Goal: Task Accomplishment & Management: Use online tool/utility

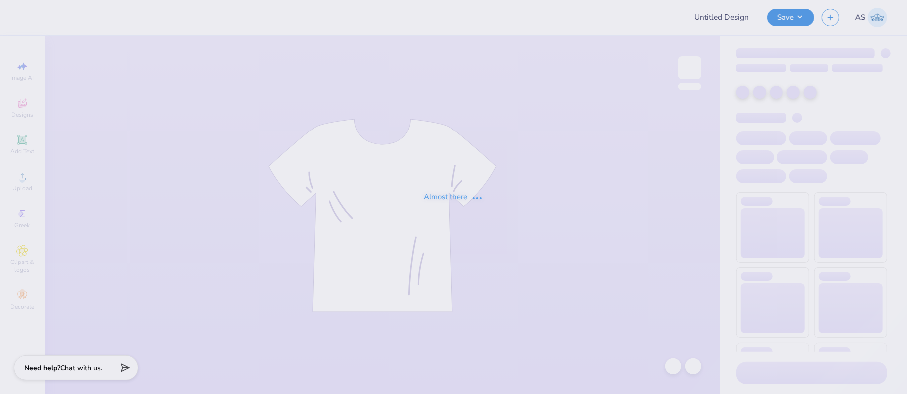
type input "Pi Beta Phi Merch 2025!"
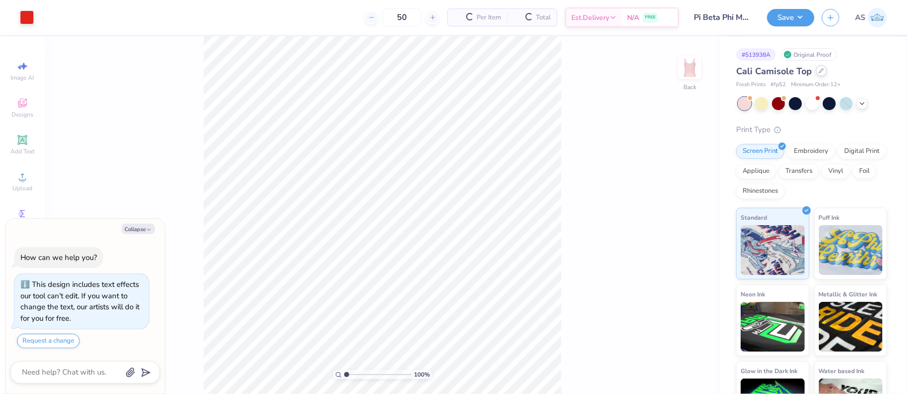
scroll to position [28, 0]
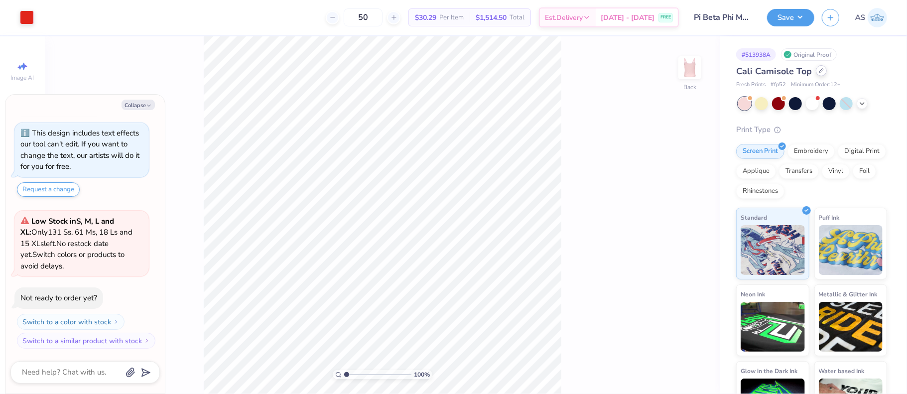
click at [819, 69] on icon at bounding box center [820, 70] width 5 height 5
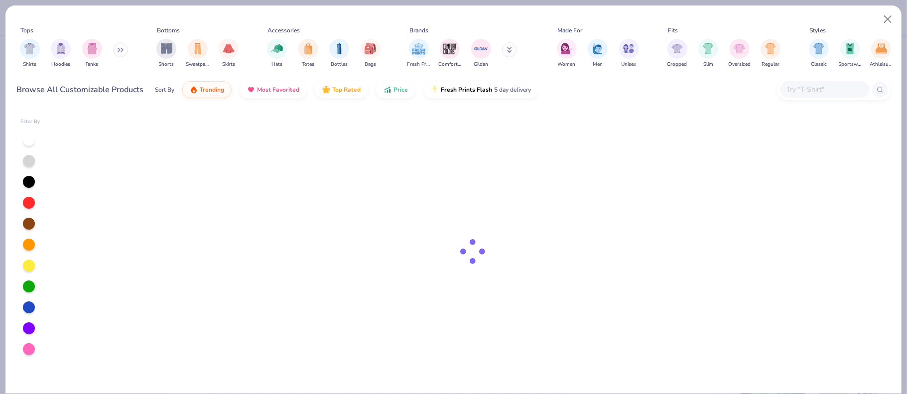
type textarea "x"
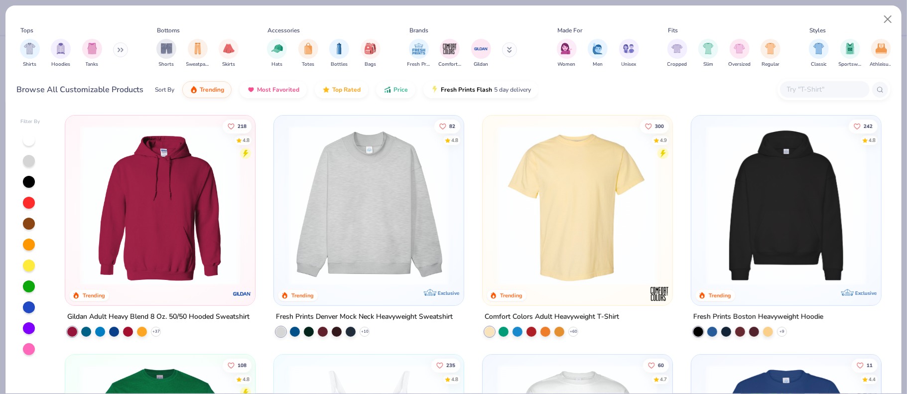
click at [845, 92] on input "text" at bounding box center [824, 89] width 77 height 11
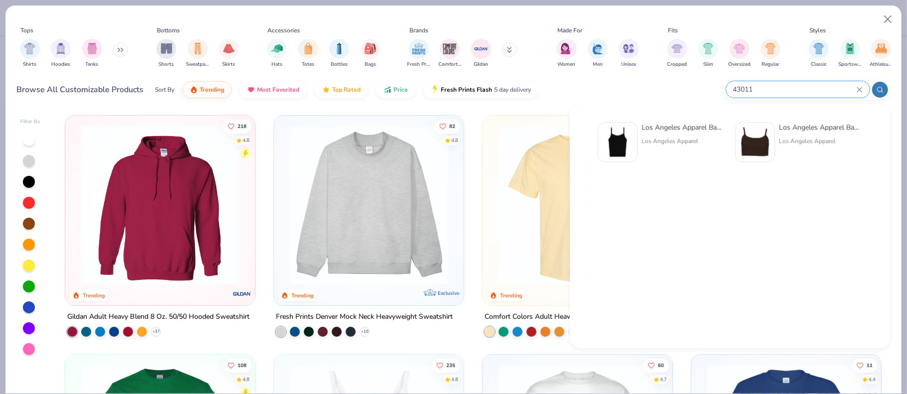
type input "43011"
click at [647, 131] on div "Los Angeles Apparel Baby Rib Spaghetti Tank" at bounding box center [683, 127] width 84 height 10
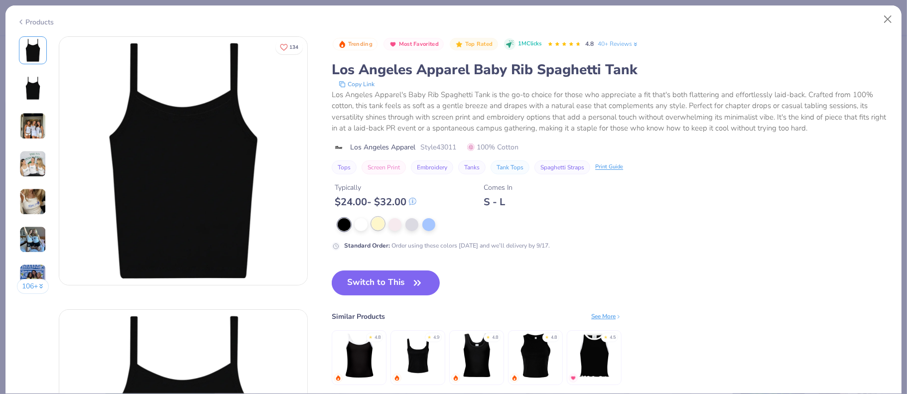
click at [379, 225] on div at bounding box center [377, 223] width 13 height 13
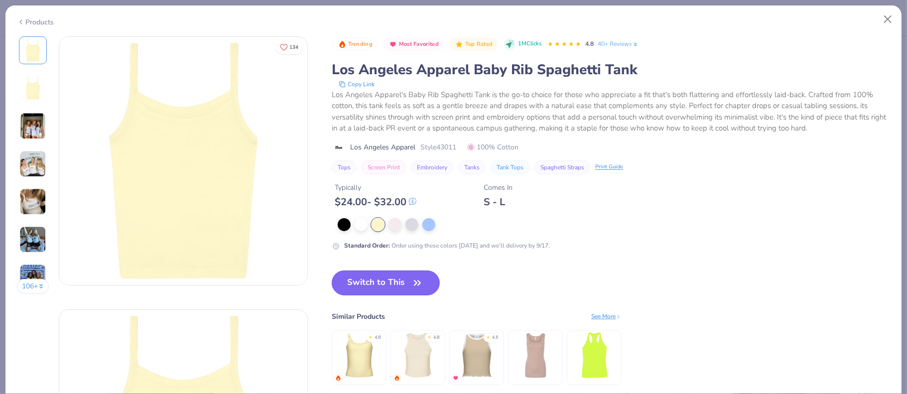
click at [398, 279] on button "Switch to This" at bounding box center [386, 282] width 108 height 25
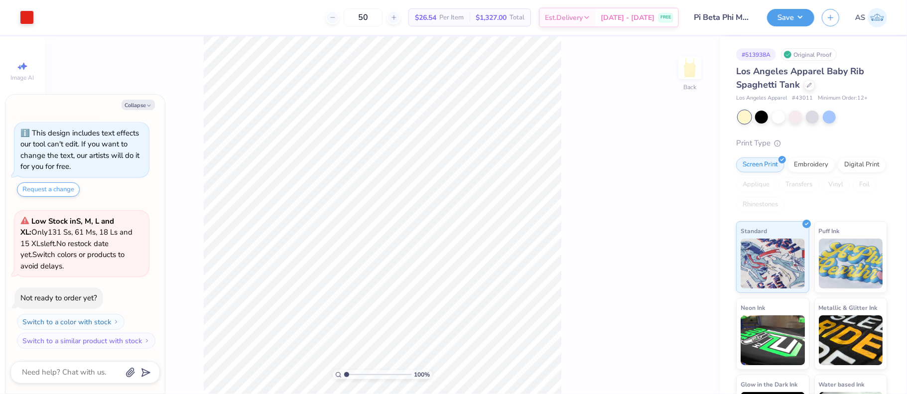
type textarea "x"
click at [671, 173] on input "7.03" at bounding box center [683, 177] width 36 height 14
type input "3"
type input "9"
type textarea "x"
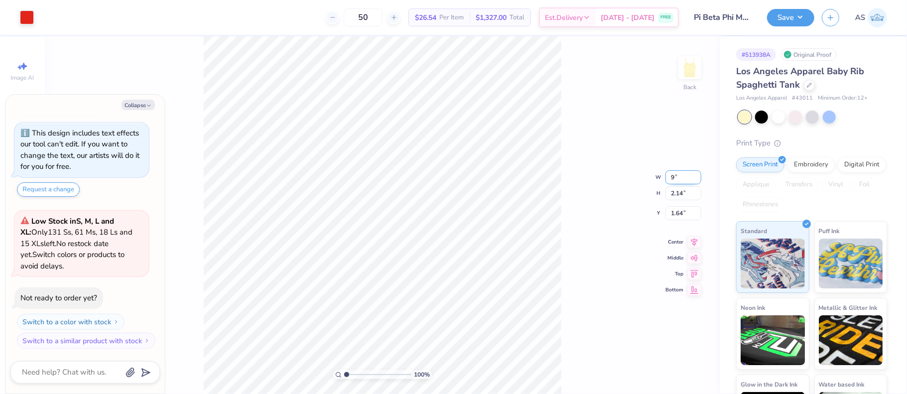
type input "8.97"
type input "2.73"
drag, startPoint x: 670, startPoint y: 202, endPoint x: 682, endPoint y: 203, distance: 12.0
click at [682, 203] on input "1.34" at bounding box center [683, 205] width 36 height 14
type input "2"
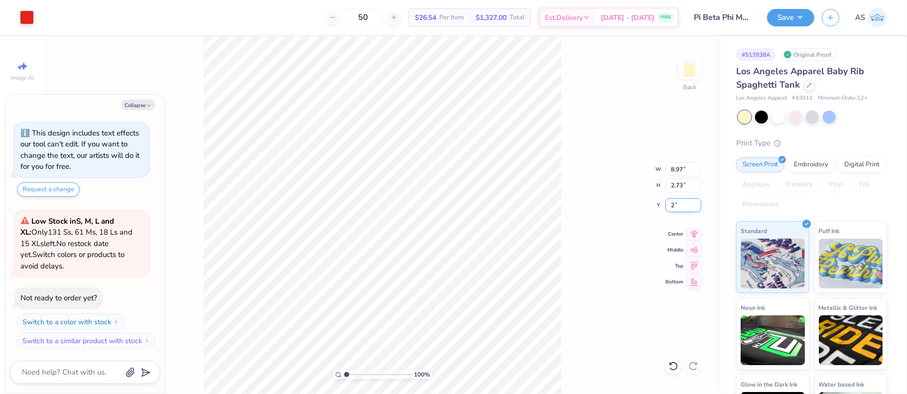
type textarea "x"
type input "2.00"
drag, startPoint x: 671, startPoint y: 170, endPoint x: 680, endPoint y: 169, distance: 9.0
click at [681, 169] on input "8.97" at bounding box center [683, 169] width 36 height 14
type input "97"
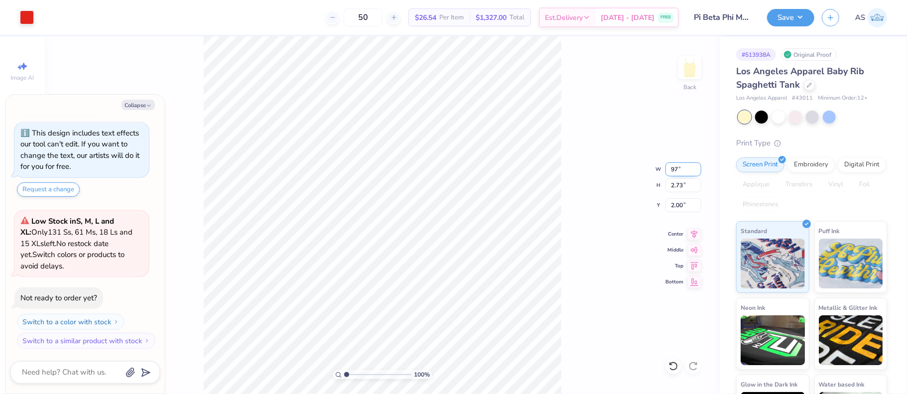
type textarea "x"
type input "9"
type textarea "x"
drag, startPoint x: 670, startPoint y: 167, endPoint x: 681, endPoint y: 166, distance: 11.0
click at [682, 166] on input "8.97" at bounding box center [683, 169] width 36 height 14
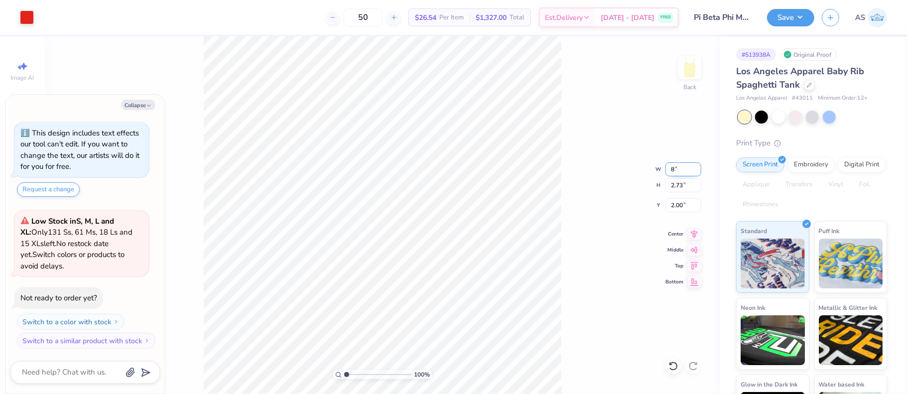
type input "8"
type textarea "x"
type input "8.00"
type input "2.43"
drag, startPoint x: 682, startPoint y: 204, endPoint x: 667, endPoint y: 203, distance: 15.5
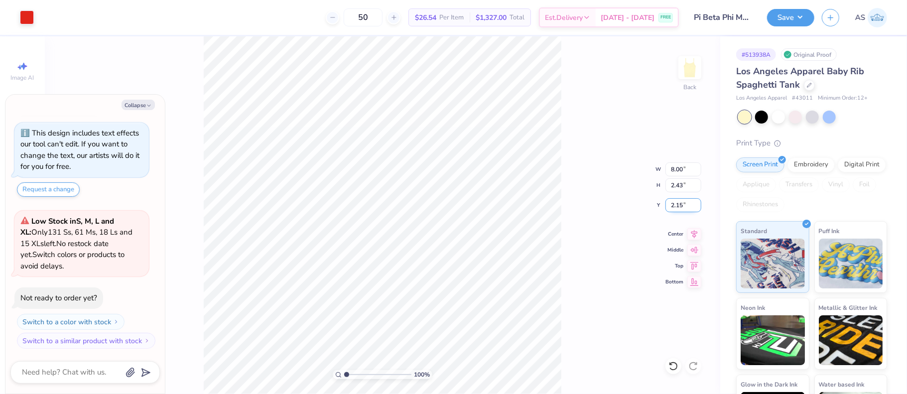
click at [669, 203] on input "2.15" at bounding box center [683, 205] width 36 height 14
type input "2"
type textarea "x"
type input "2.00"
click at [135, 103] on button "Collapse" at bounding box center [137, 105] width 33 height 10
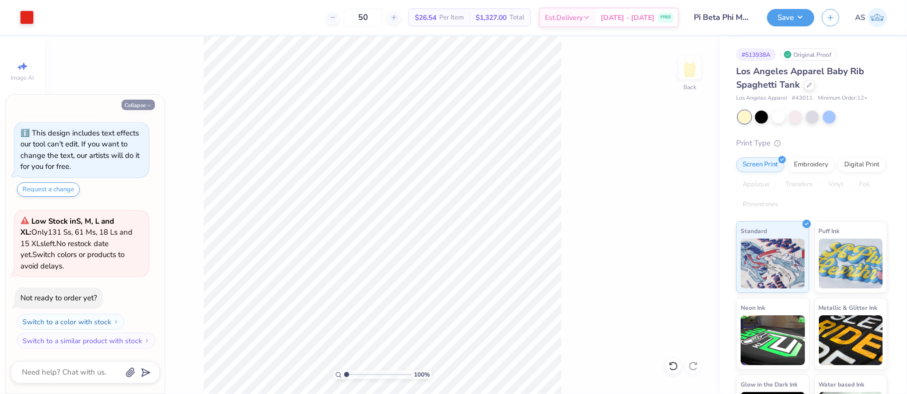
type textarea "x"
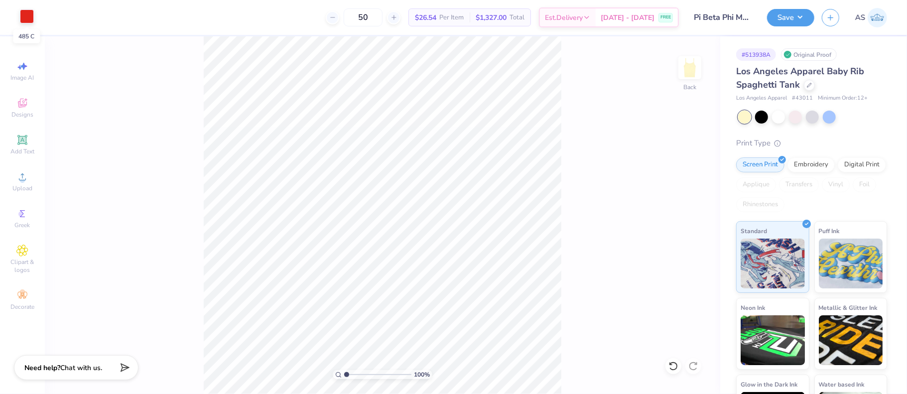
click at [32, 21] on div at bounding box center [27, 16] width 14 height 14
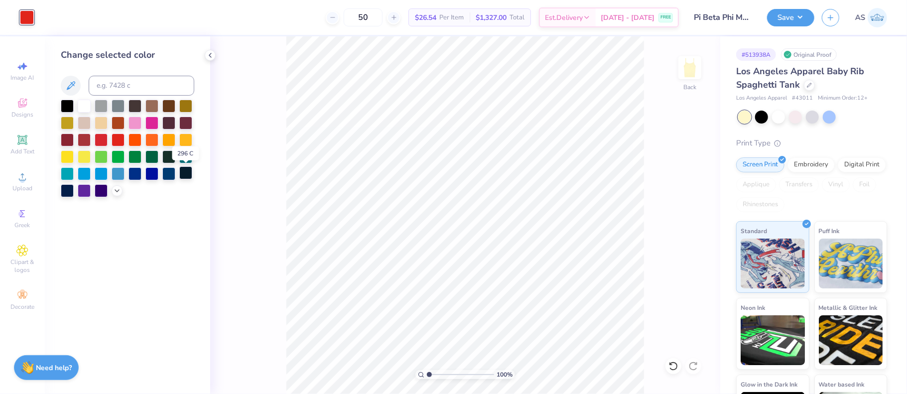
click at [187, 176] on div at bounding box center [185, 172] width 13 height 13
click at [63, 193] on div at bounding box center [67, 189] width 13 height 13
click at [115, 193] on icon at bounding box center [117, 190] width 8 height 8
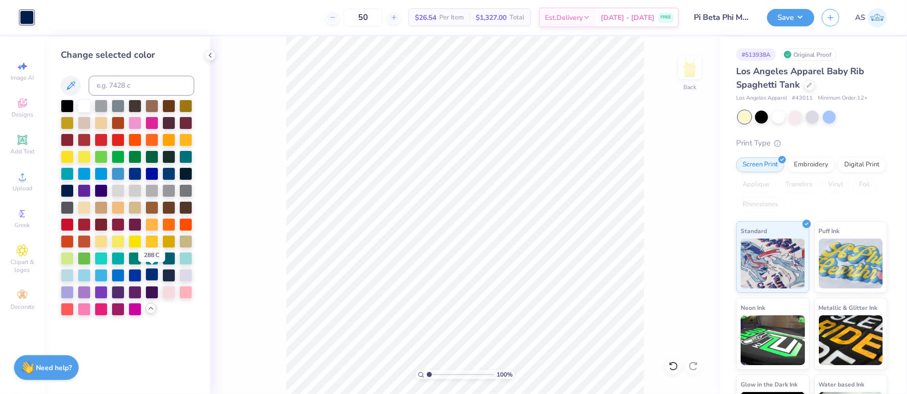
click at [154, 274] on div at bounding box center [151, 274] width 13 height 13
click at [137, 274] on div at bounding box center [134, 274] width 13 height 13
click at [113, 86] on input at bounding box center [142, 86] width 106 height 20
type input "281"
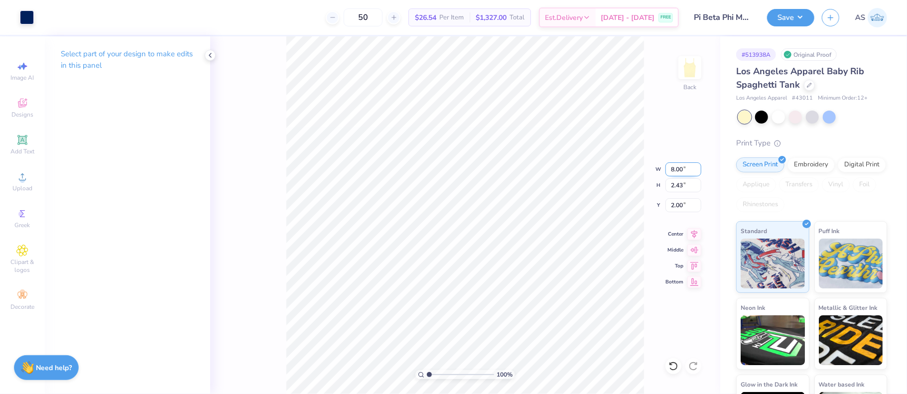
click at [674, 173] on input "8.00" at bounding box center [683, 169] width 36 height 14
type input "8.97"
type input "2.73"
drag, startPoint x: 680, startPoint y: 205, endPoint x: 670, endPoint y: 205, distance: 10.0
click at [671, 205] on input "1.85" at bounding box center [683, 205] width 36 height 14
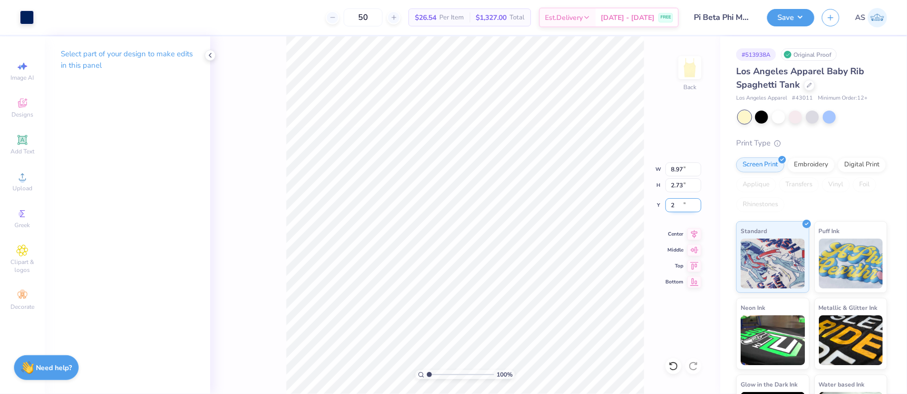
type input "2.00"
click at [808, 15] on button "Save" at bounding box center [790, 15] width 47 height 17
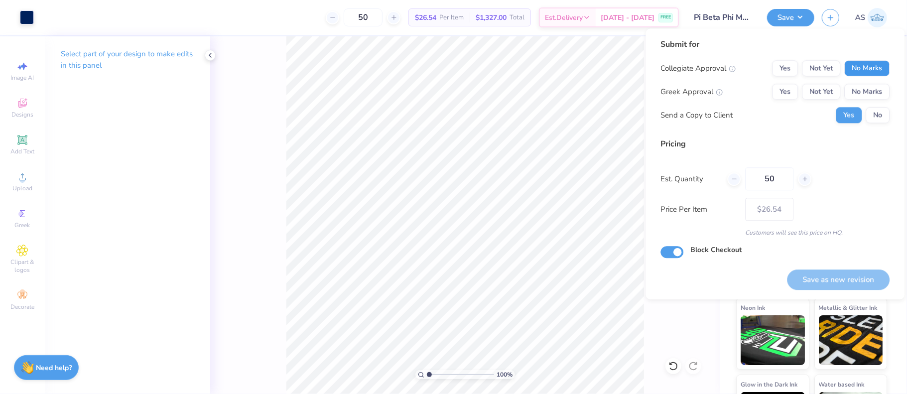
click at [868, 72] on button "No Marks" at bounding box center [866, 68] width 45 height 16
click at [781, 91] on button "Yes" at bounding box center [785, 92] width 26 height 16
click at [839, 278] on button "Save as new revision" at bounding box center [838, 279] width 103 height 20
type input "$26.54"
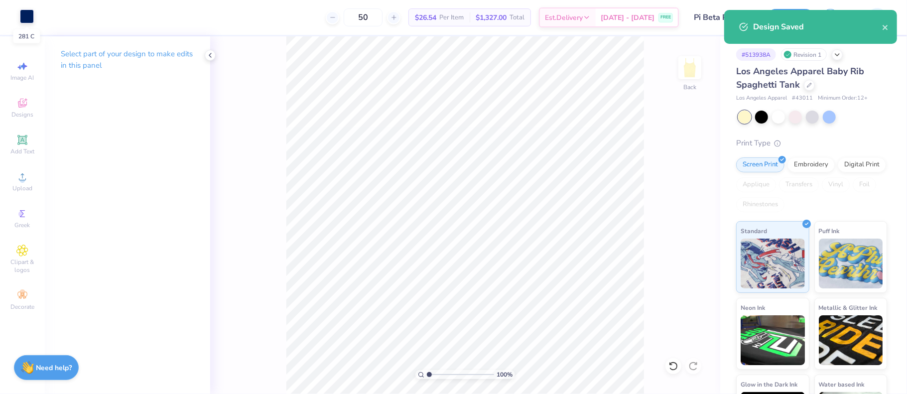
click at [31, 17] on div at bounding box center [27, 16] width 14 height 14
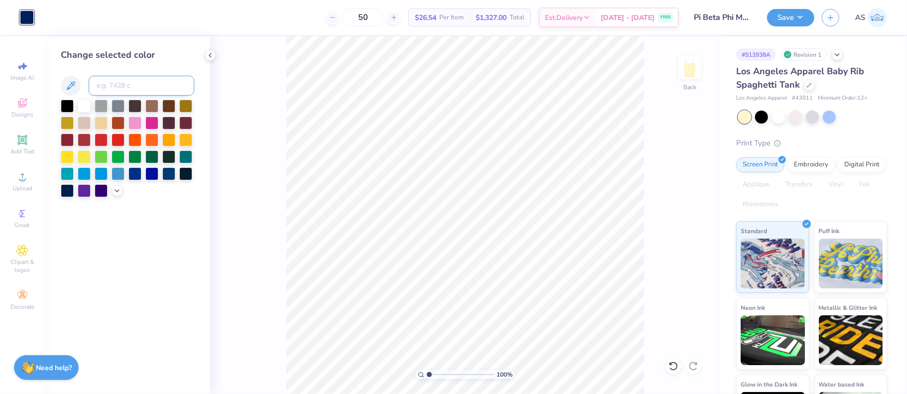
click at [119, 91] on input at bounding box center [142, 86] width 106 height 20
type input "485"
click at [792, 21] on button "Save" at bounding box center [790, 15] width 47 height 17
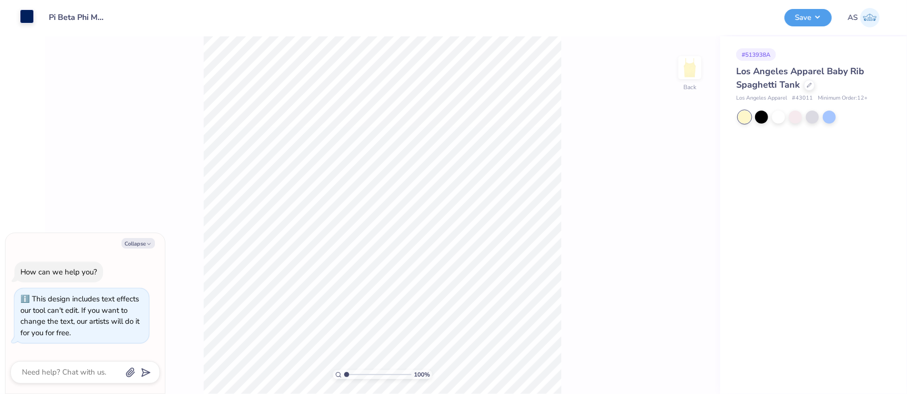
click at [30, 16] on div at bounding box center [27, 16] width 14 height 14
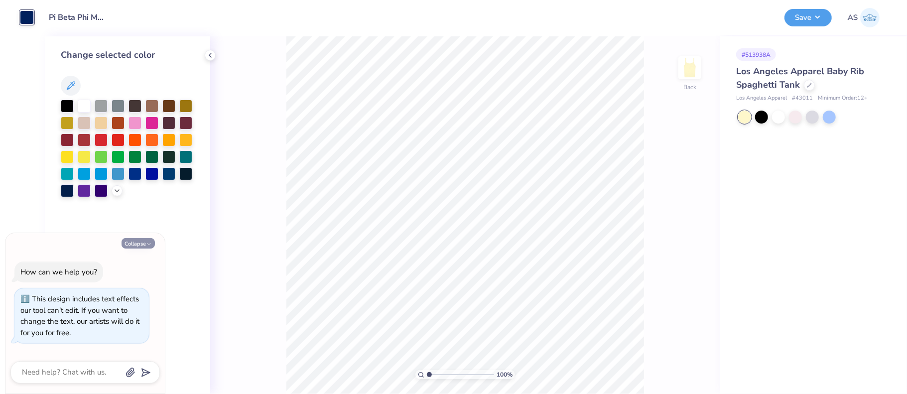
click at [140, 245] on button "Collapse" at bounding box center [137, 243] width 33 height 10
type textarea "x"
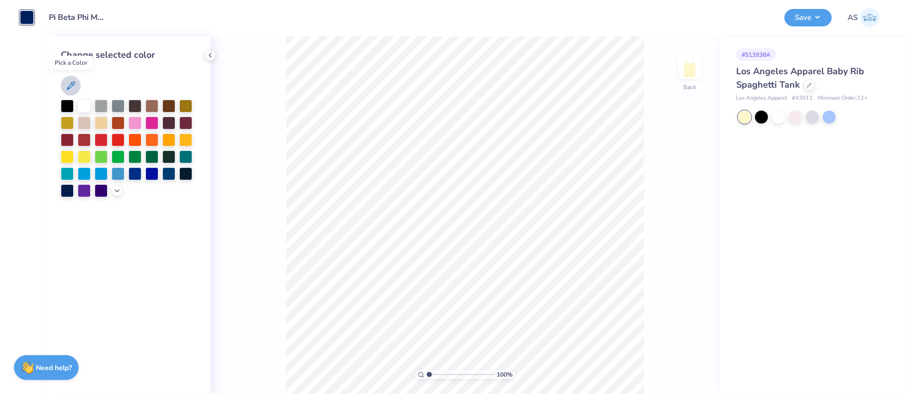
click at [72, 88] on icon at bounding box center [71, 86] width 12 height 12
click at [115, 137] on div at bounding box center [118, 138] width 13 height 13
click at [818, 17] on button "Save" at bounding box center [807, 15] width 47 height 17
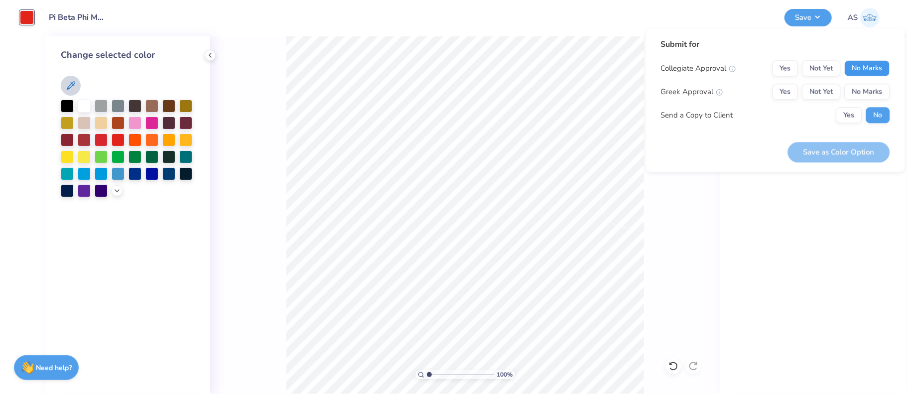
click at [867, 69] on button "No Marks" at bounding box center [866, 68] width 45 height 16
click at [791, 96] on button "Yes" at bounding box center [785, 92] width 26 height 16
click at [850, 119] on button "Yes" at bounding box center [848, 115] width 26 height 16
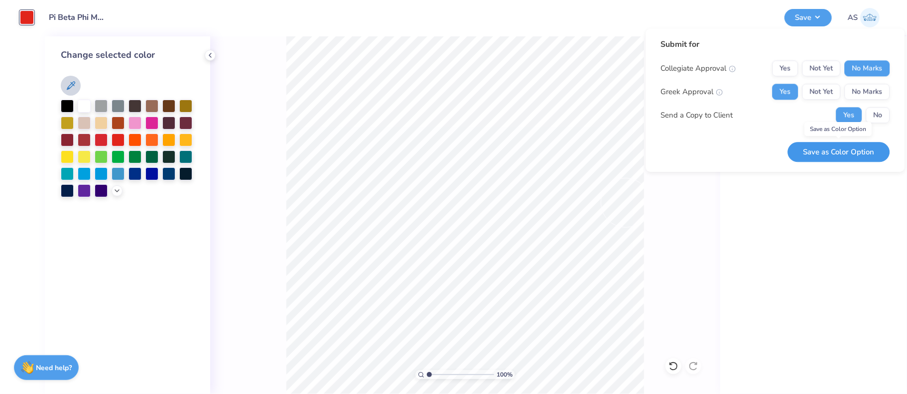
click at [856, 151] on button "Save as Color Option" at bounding box center [838, 152] width 102 height 20
